Goal: Transaction & Acquisition: Purchase product/service

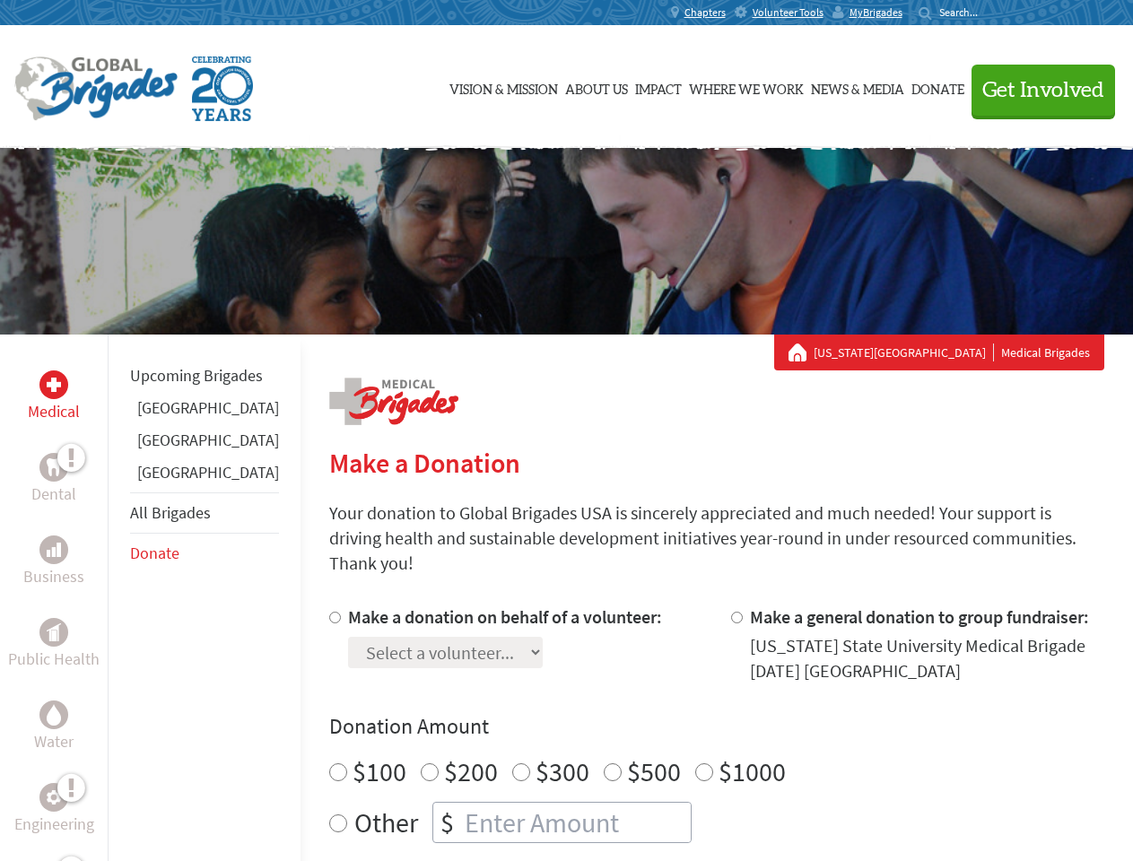
click at [990, 13] on div "Search for:" at bounding box center [954, 12] width 72 height 14
click at [1035, 90] on span "Get Involved" at bounding box center [1043, 91] width 122 height 22
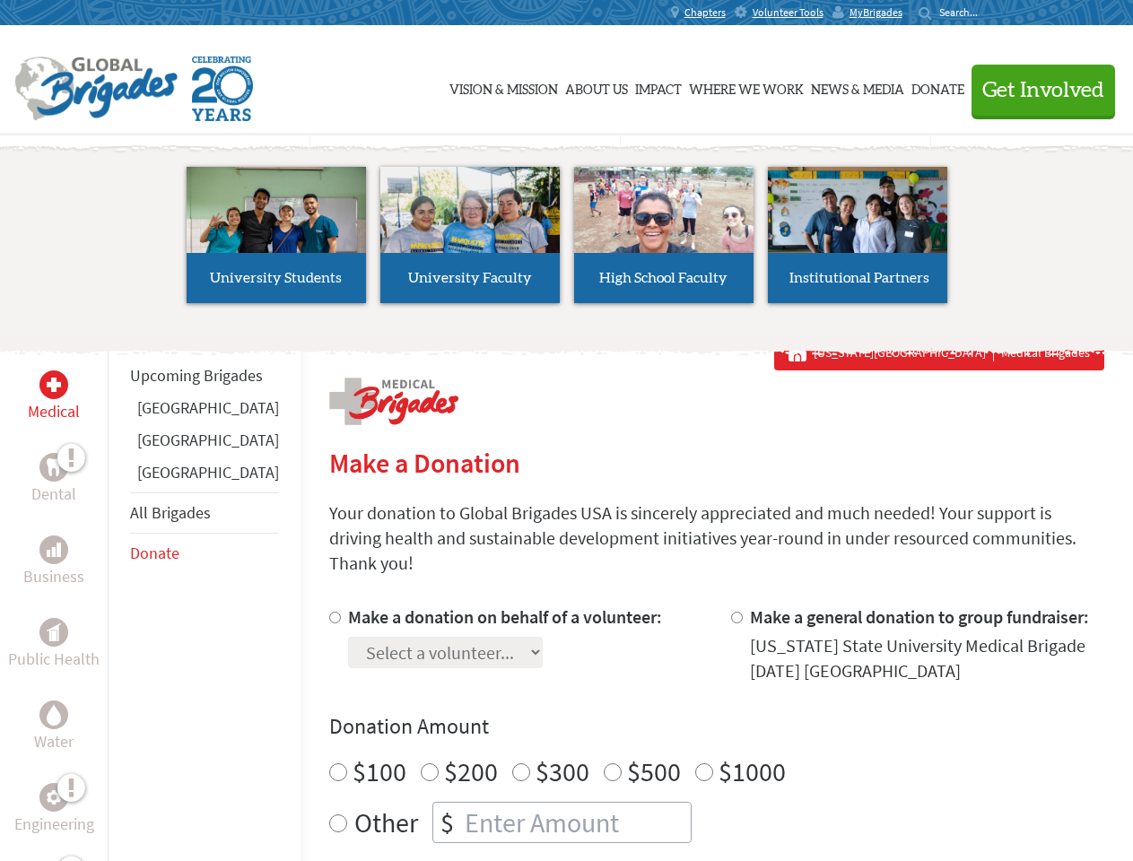
click at [567, 241] on li "High School Faculty" at bounding box center [664, 234] width 194 height 165
click at [118, 597] on div "Upcoming Brigades [GEOGRAPHIC_DATA] [GEOGRAPHIC_DATA] [GEOGRAPHIC_DATA] All Bri…" at bounding box center [204, 765] width 193 height 861
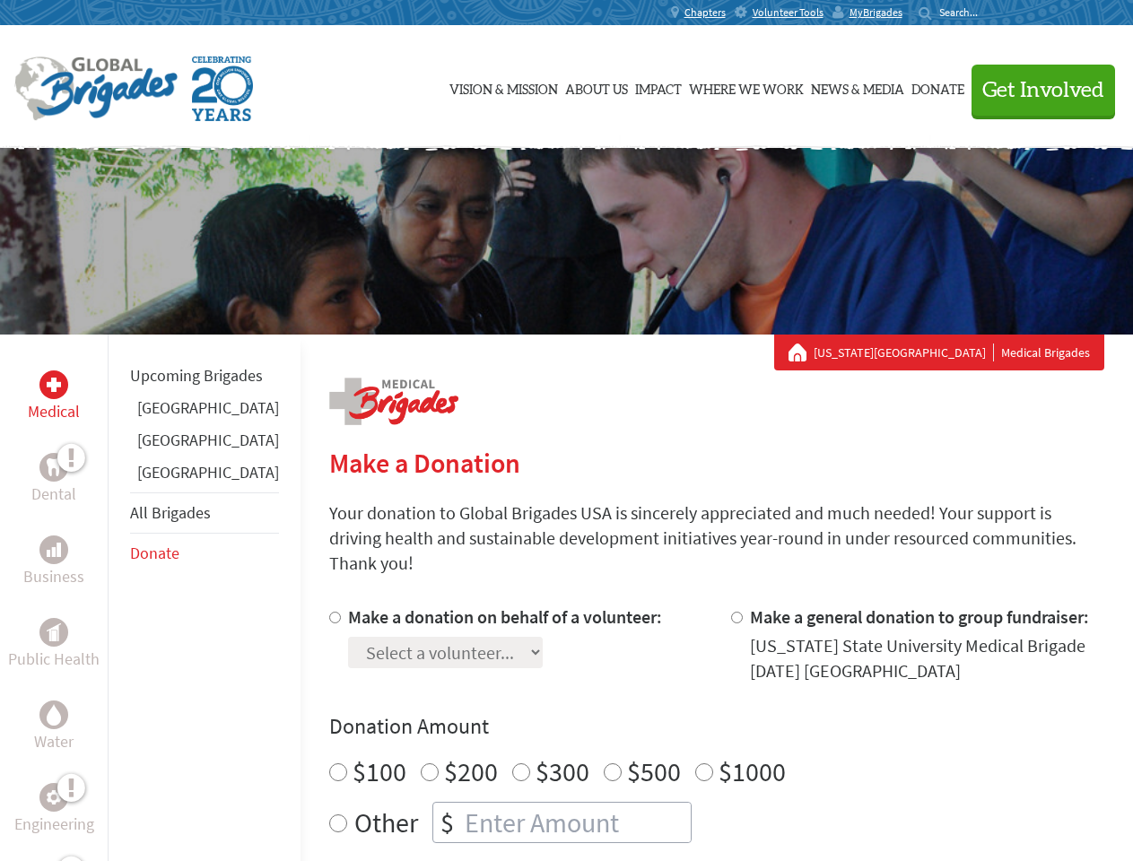
click at [685, 720] on div "Donation Amount $100 $200 $300 $500 $1000 Other $" at bounding box center [716, 777] width 775 height 131
click at [329, 612] on input "Make a donation on behalf of a volunteer:" at bounding box center [335, 618] width 12 height 12
radio input "true"
click at [731, 612] on input "Make a general donation to group fundraiser:" at bounding box center [737, 618] width 12 height 12
radio input "true"
